Goal: Task Accomplishment & Management: Manage account settings

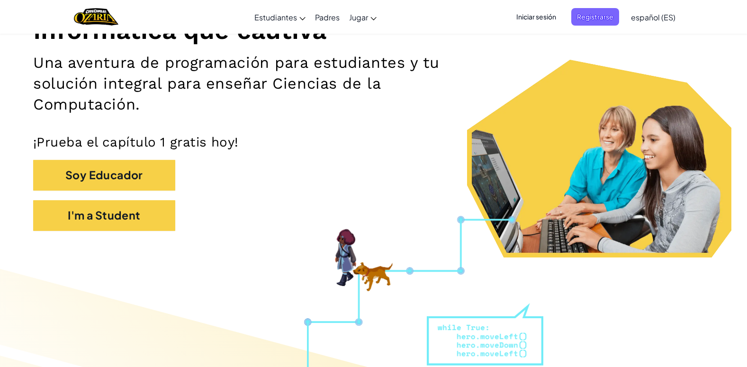
scroll to position [142, 0]
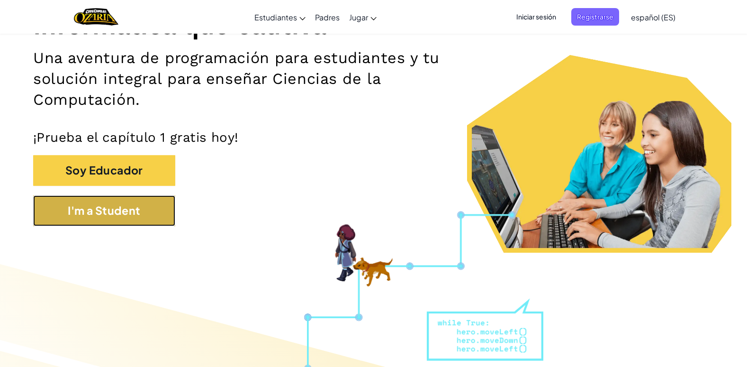
click at [103, 207] on button "I'm a Student" at bounding box center [104, 210] width 142 height 31
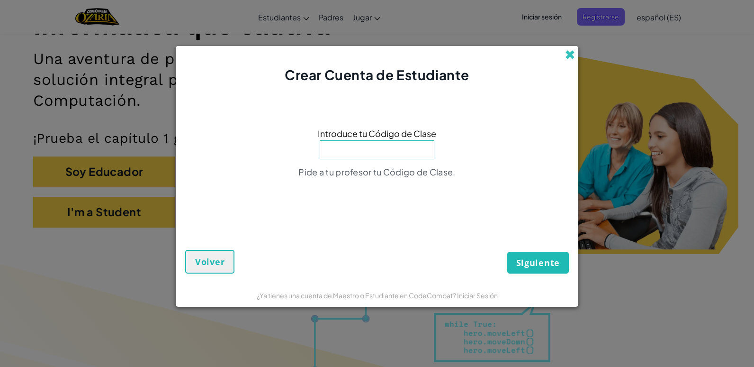
click at [574, 57] on span at bounding box center [570, 55] width 10 height 10
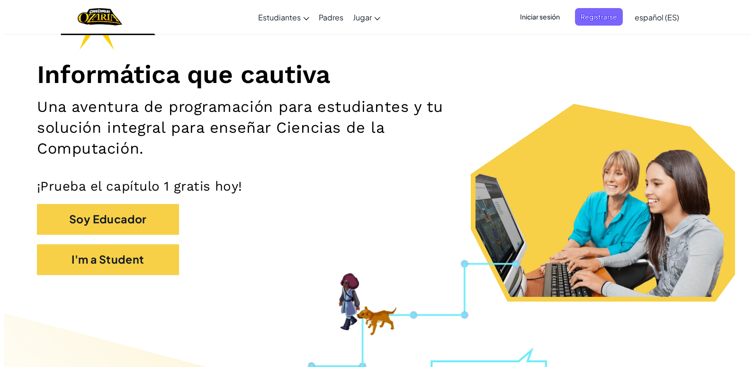
scroll to position [0, 0]
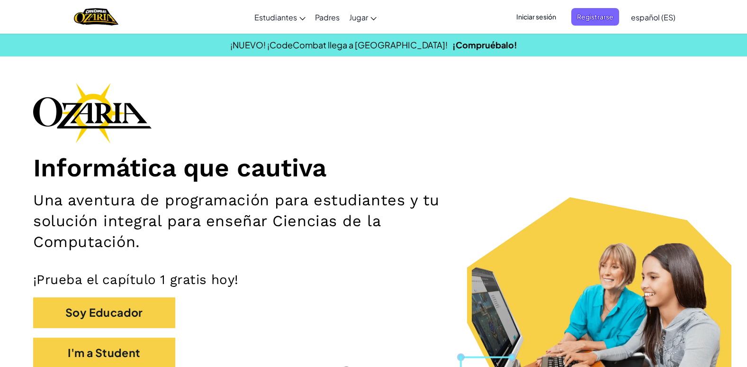
click at [550, 12] on span "Iniciar sesión" at bounding box center [536, 17] width 51 height 18
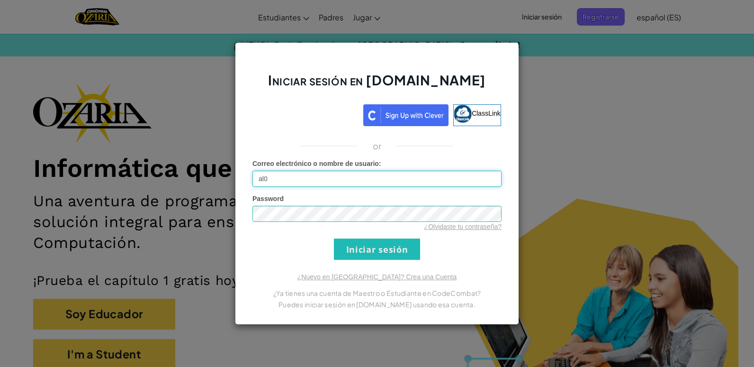
type input "[EMAIL_ADDRESS][DOMAIN_NAME]"
click at [395, 244] on input "Iniciar sesión" at bounding box center [377, 248] width 86 height 21
